Goal: Task Accomplishment & Management: Use online tool/utility

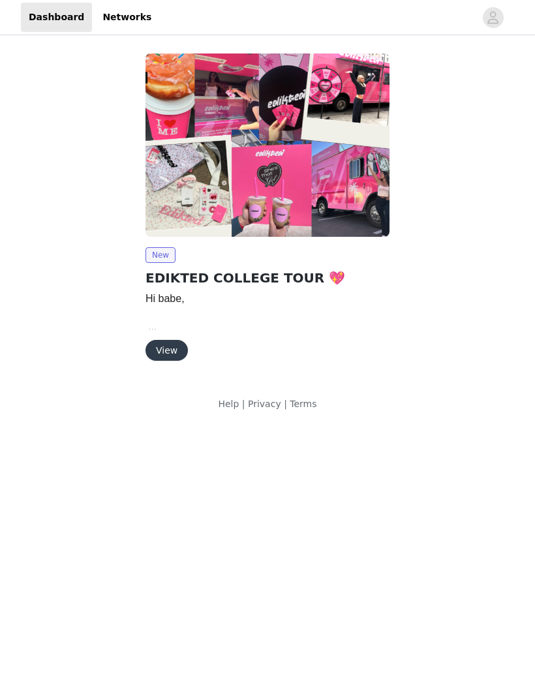
click at [164, 355] on button "View" at bounding box center [166, 350] width 42 height 21
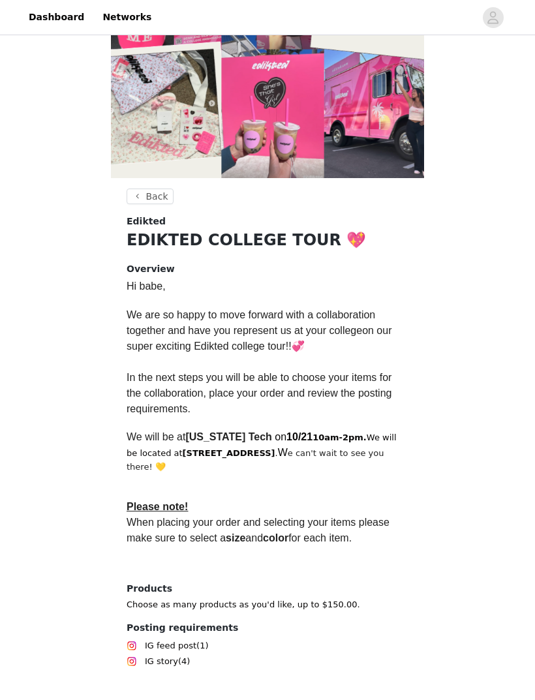
scroll to position [110, 0]
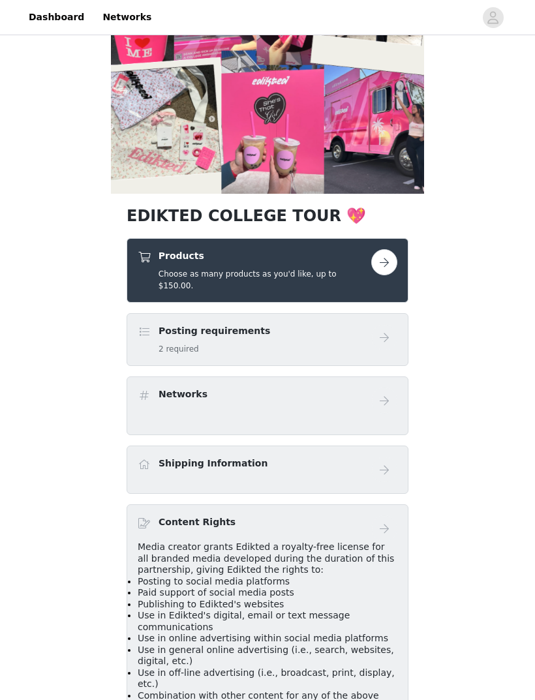
scroll to position [91, 0]
click at [384, 262] on button "button" at bounding box center [384, 262] width 26 height 26
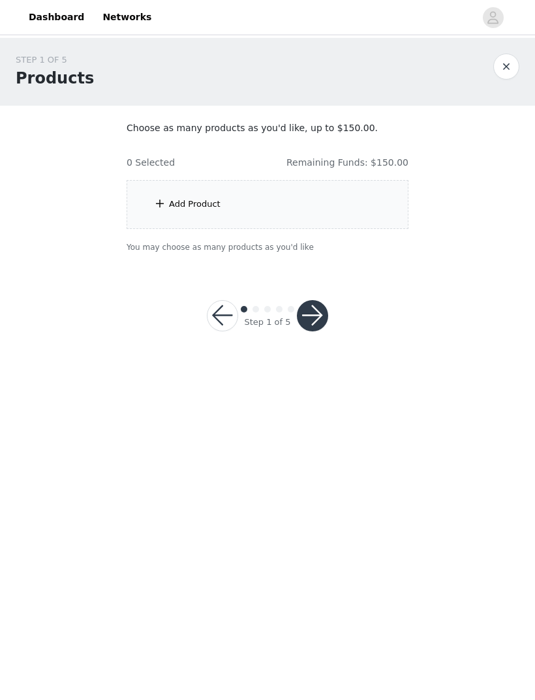
click at [369, 204] on div "Add Product" at bounding box center [268, 204] width 282 height 49
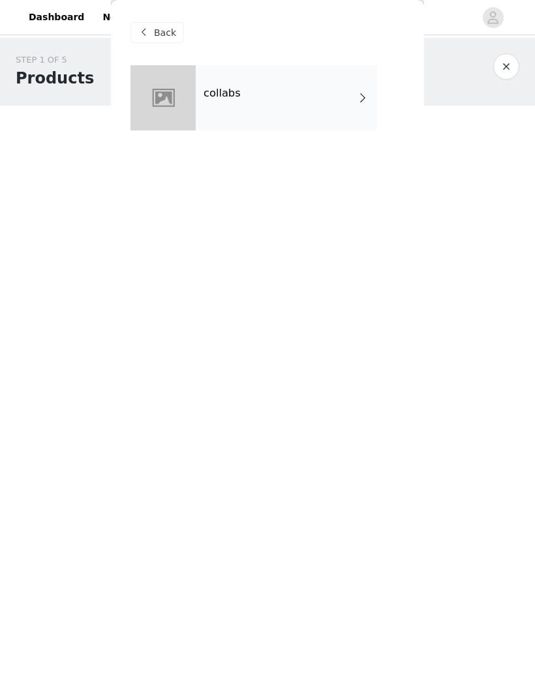
click at [325, 98] on div "collabs" at bounding box center [286, 97] width 181 height 65
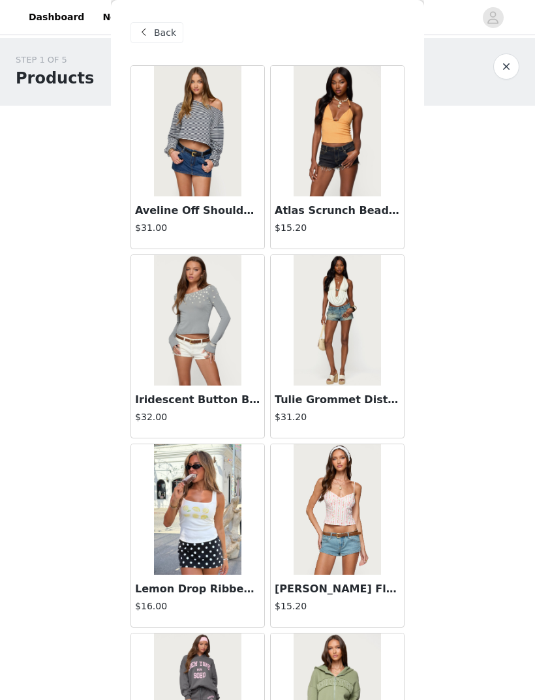
click at [148, 40] on div "Back" at bounding box center [156, 32] width 53 height 21
